Goal: Find specific page/section

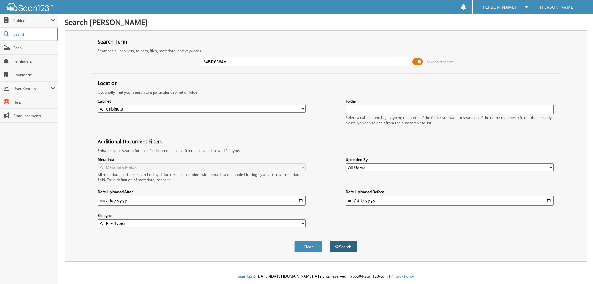
type input "24BR6564A"
click at [346, 246] on button "Search" at bounding box center [343, 246] width 28 height 11
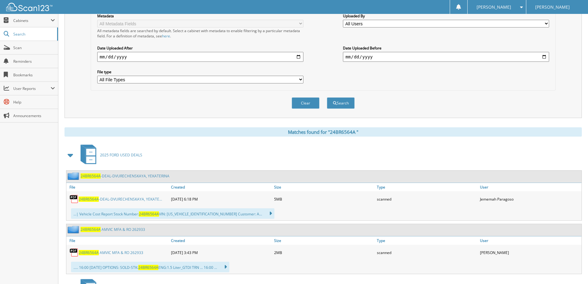
scroll to position [154, 0]
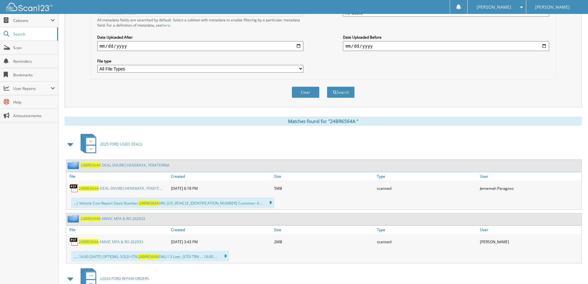
click at [107, 188] on link "2 4 B R 6 5 6 4 A - D E A L - D V U R E C H E N S K A Y A , Y E K A T E . . ." at bounding box center [120, 188] width 83 height 5
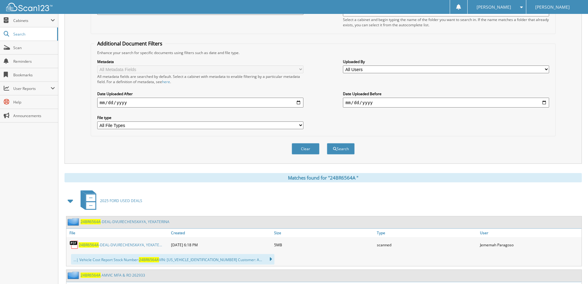
scroll to position [90, 0]
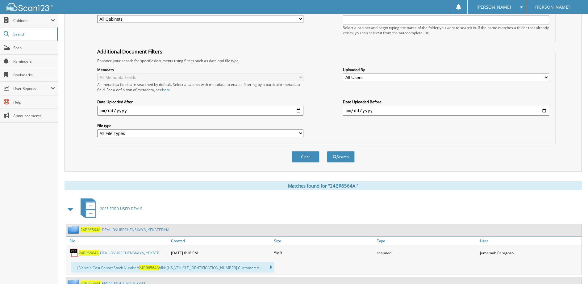
click at [144, 252] on link "2 4 B R 6 5 6 4 A - D E A L - D V U R E C H E N S K A Y A , Y E K A T E . . ." at bounding box center [120, 252] width 83 height 5
